Goal: Information Seeking & Learning: Learn about a topic

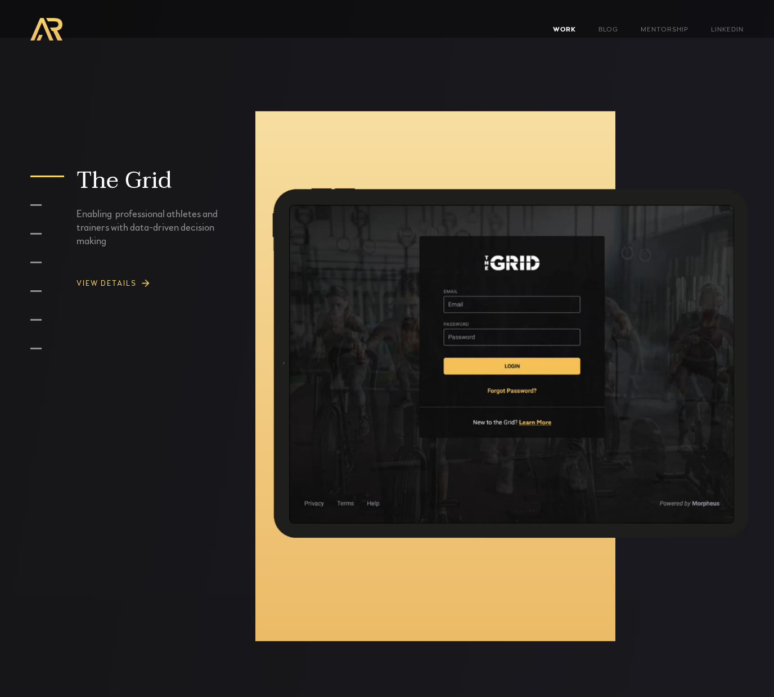
scroll to position [805, 0]
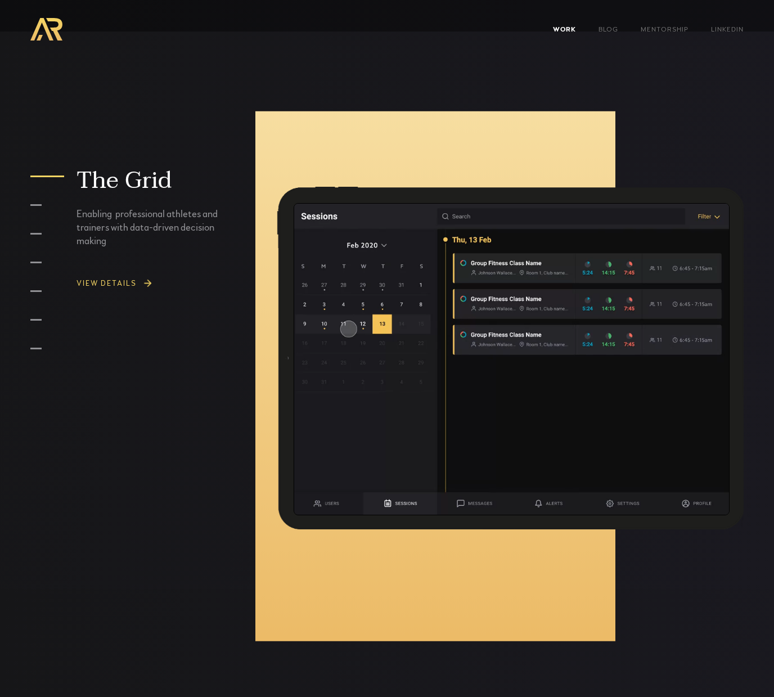
click at [109, 284] on div "View DETAILS" at bounding box center [106, 285] width 60 height 8
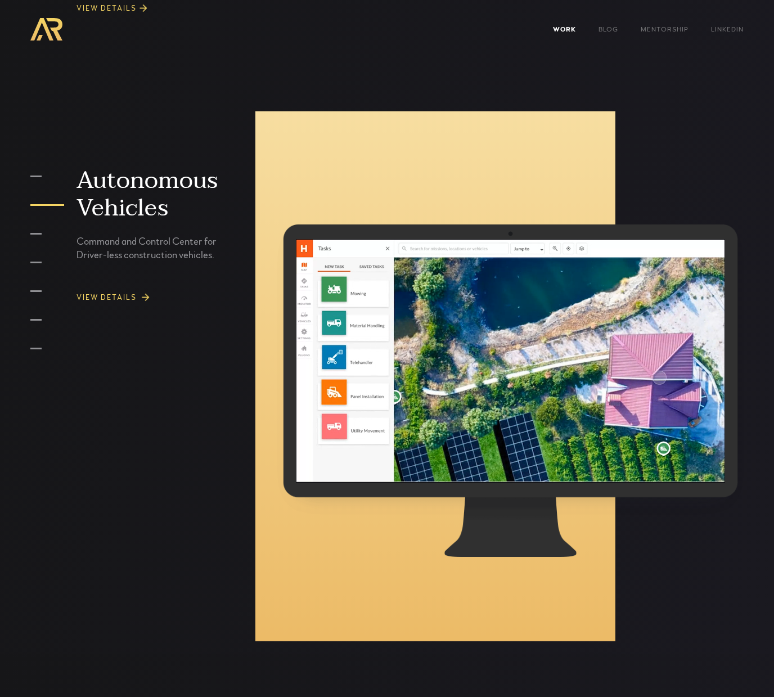
scroll to position [1447, 0]
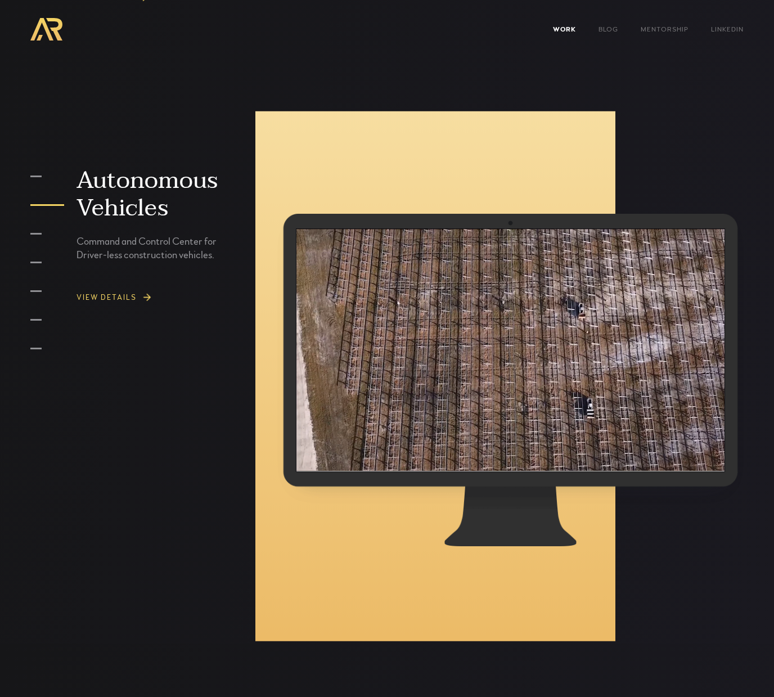
click at [110, 291] on link "View DETAILS" at bounding box center [156, 297] width 160 height 26
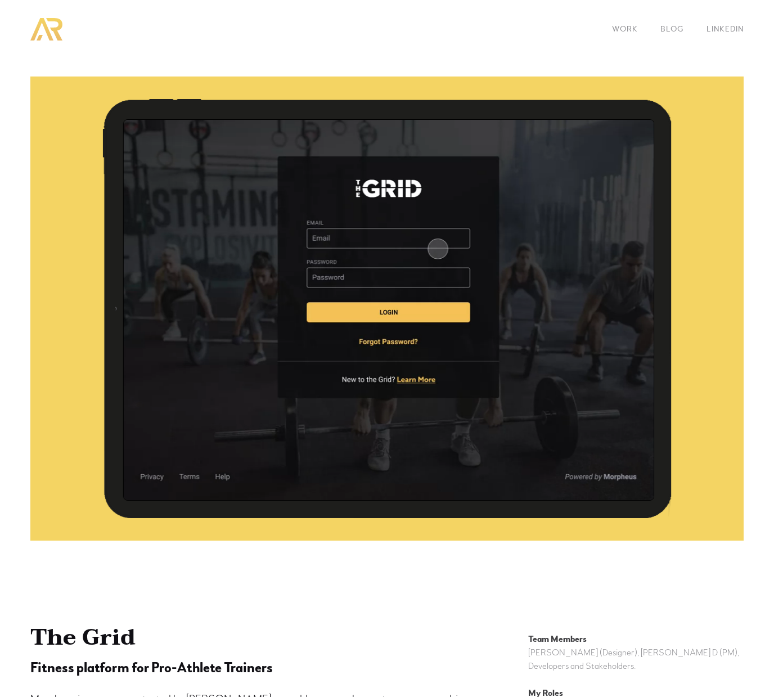
click at [65, 32] on header "WORK Blog LinkedIn" at bounding box center [386, 29] width 713 height 22
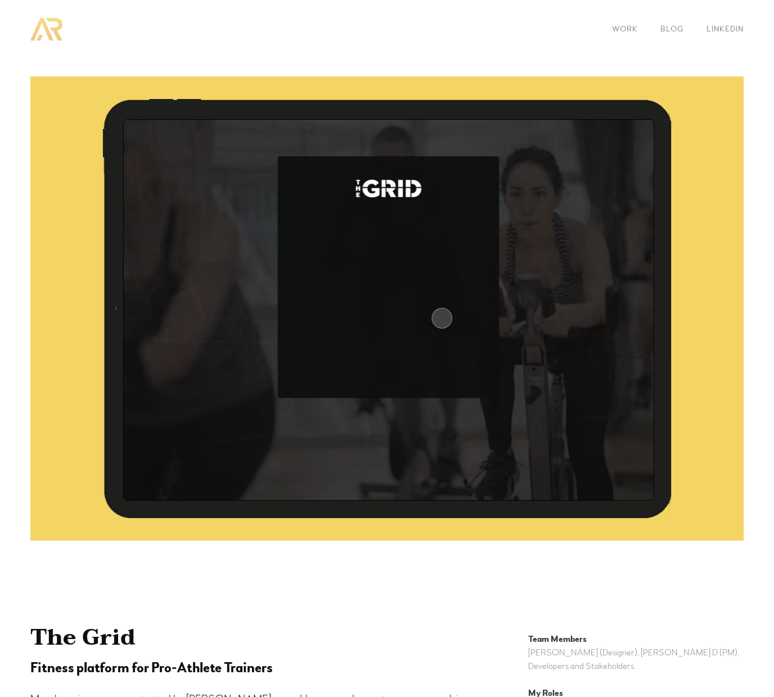
click at [45, 32] on img "home" at bounding box center [46, 29] width 32 height 22
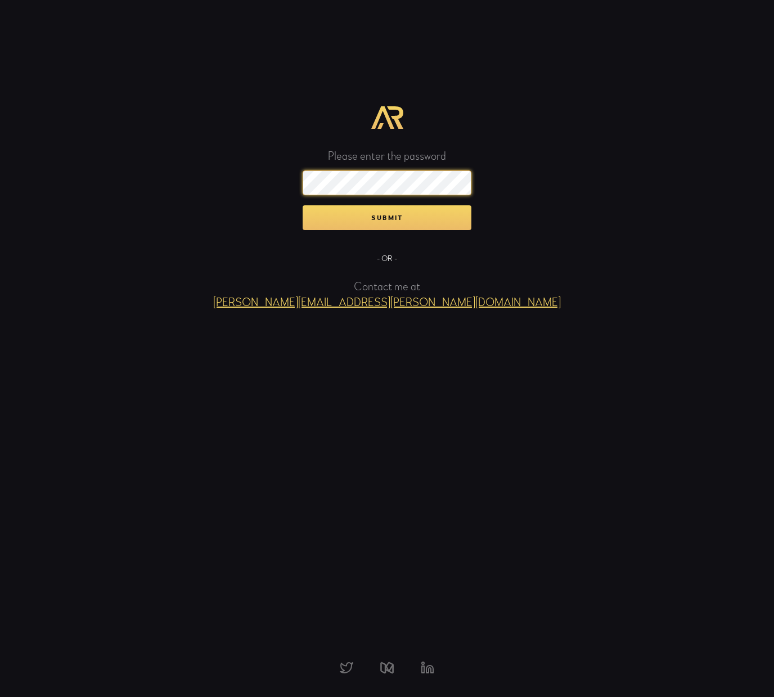
click at [302, 205] on input "Submit" at bounding box center [386, 217] width 169 height 25
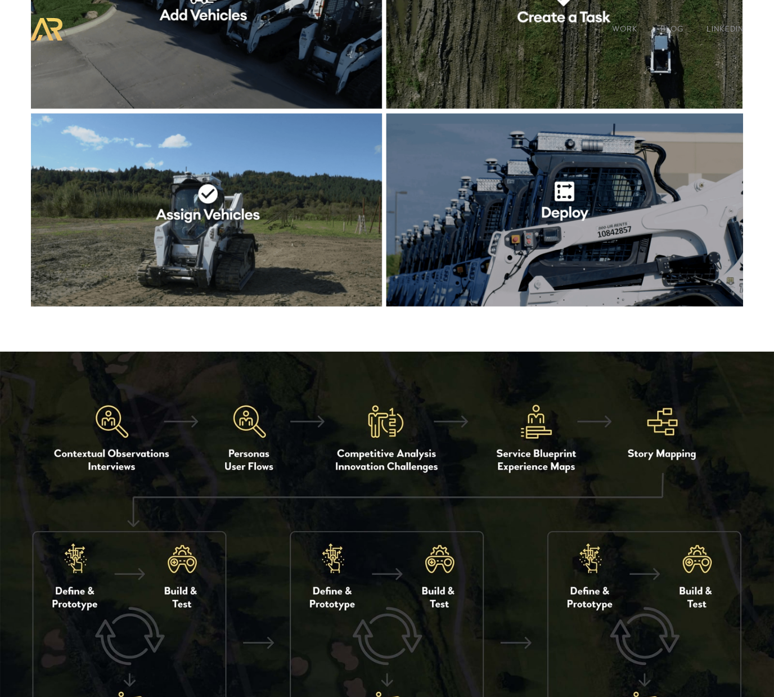
scroll to position [1130, 0]
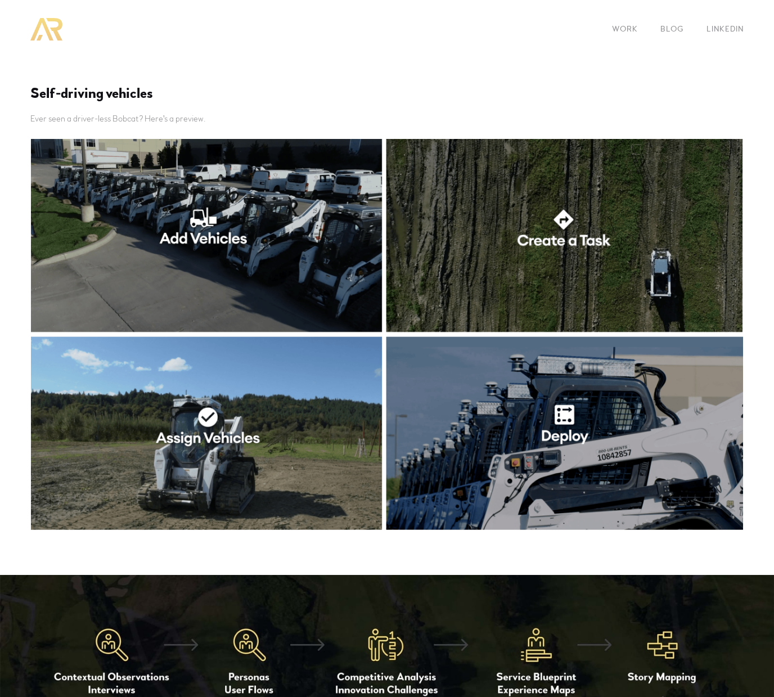
click at [51, 25] on img "home" at bounding box center [46, 29] width 32 height 22
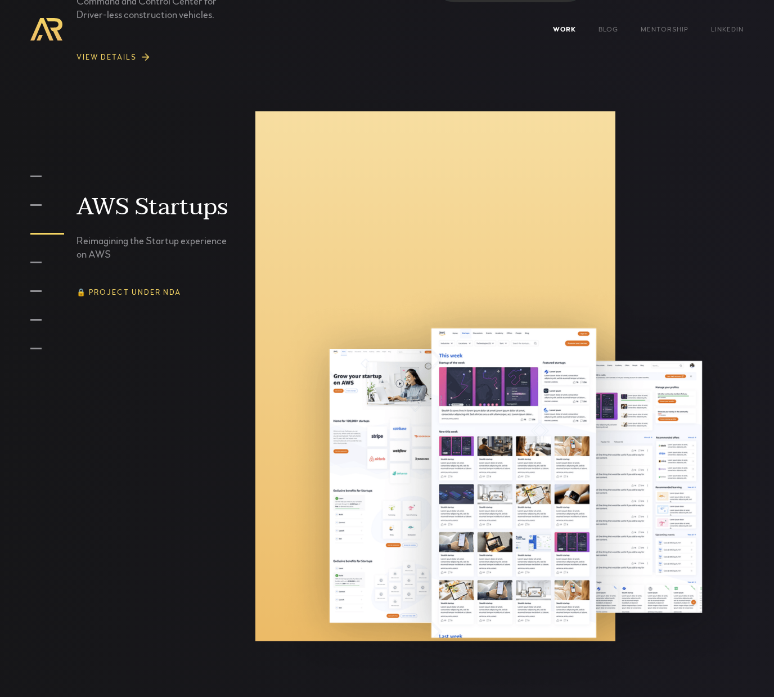
scroll to position [2086, 0]
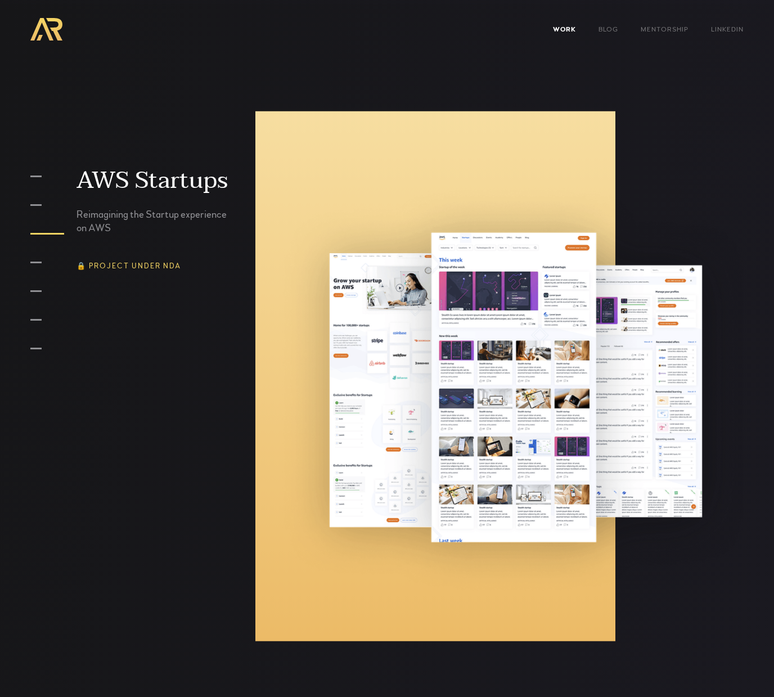
click at [128, 237] on div "AWS Startups Reimagining the Startup experience on AWS 🔒 Project under NDA" at bounding box center [165, 220] width 178 height 106
click at [113, 213] on div "Reimagining the Startup experience on AWS" at bounding box center [156, 215] width 160 height 40
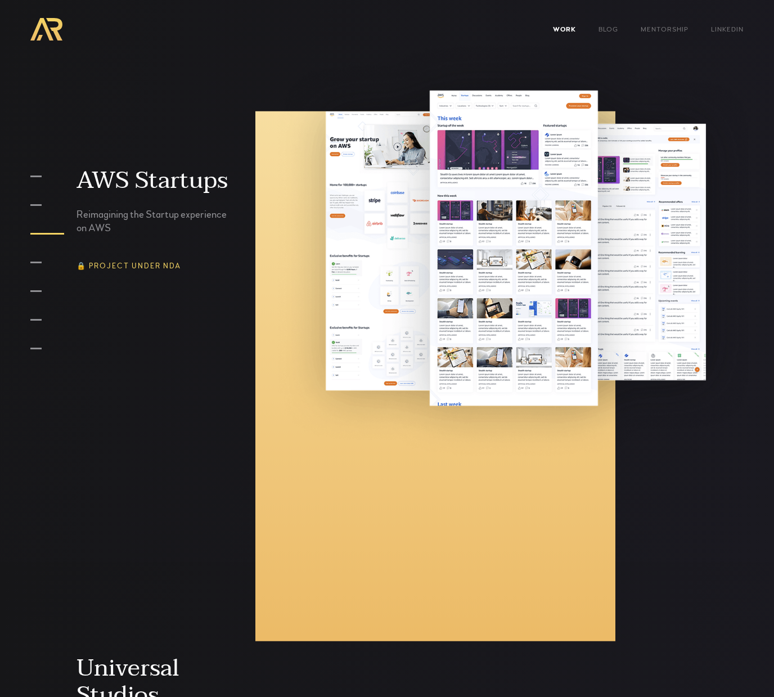
click at [588, 292] on img at bounding box center [510, 251] width 476 height 434
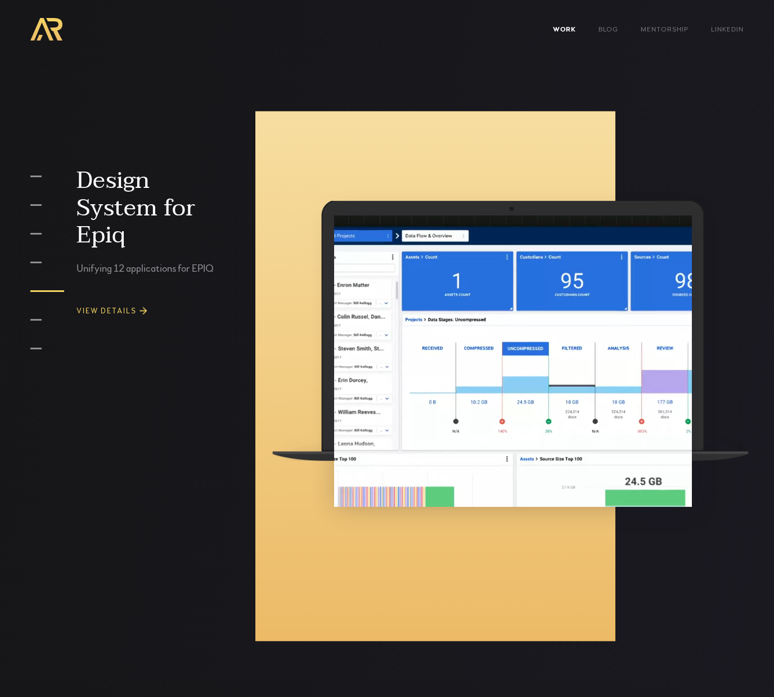
scroll to position [3502, 0]
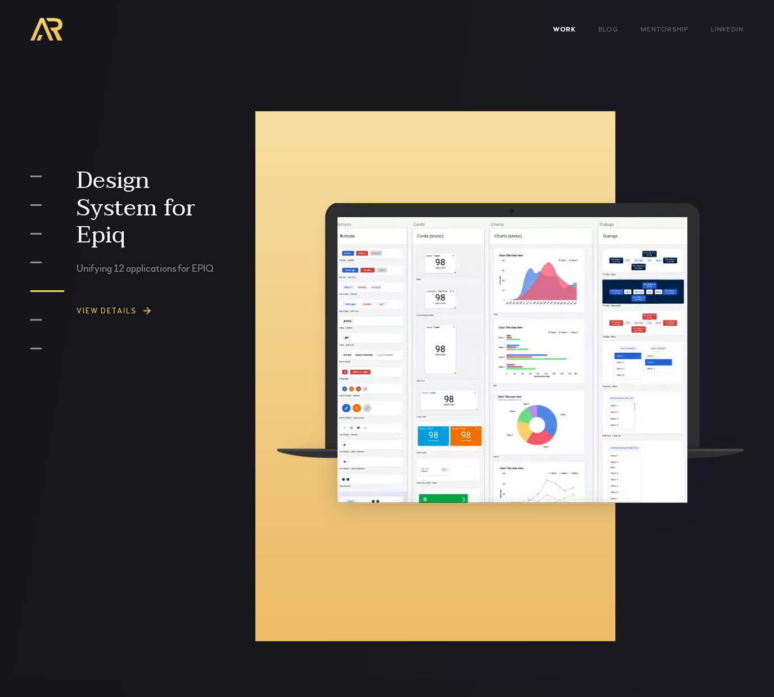
click at [101, 298] on link "View DETAILS" at bounding box center [156, 311] width 160 height 26
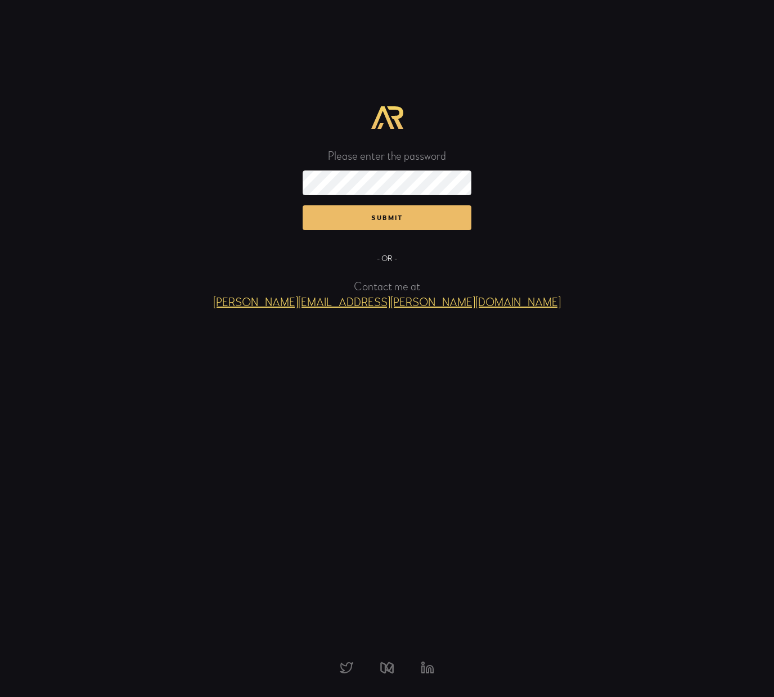
click at [415, 214] on input "Submit" at bounding box center [386, 217] width 169 height 25
